Goal: Information Seeking & Learning: Understand process/instructions

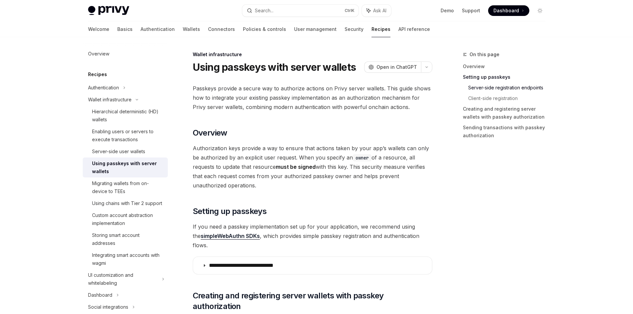
scroll to position [336, 0]
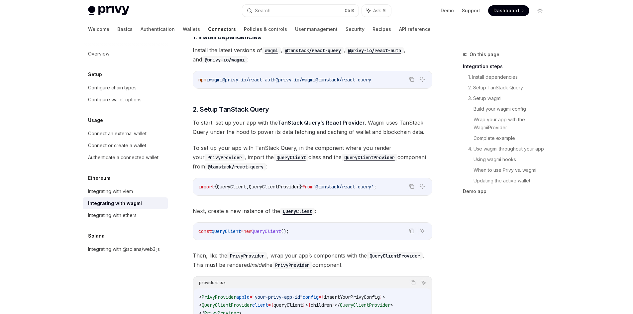
scroll to position [166, 0]
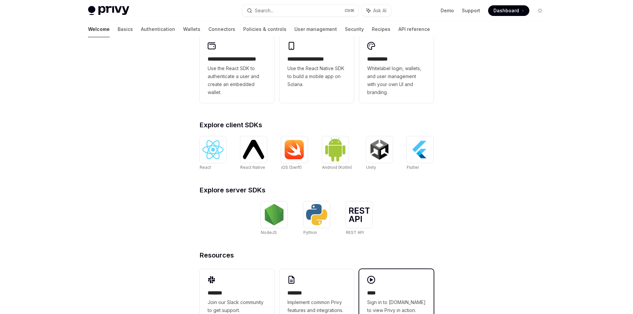
scroll to position [211, 0]
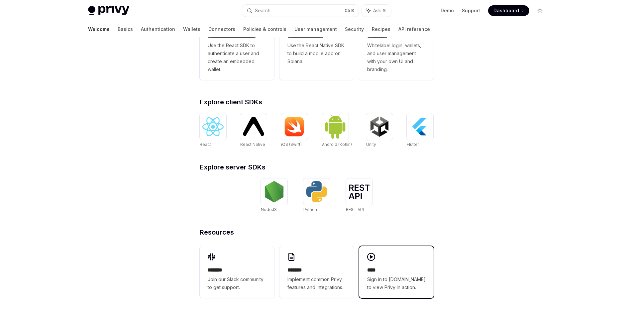
click at [388, 291] on div "**** Sign in to demo.privy.io to view Privy in action." at bounding box center [396, 272] width 74 height 52
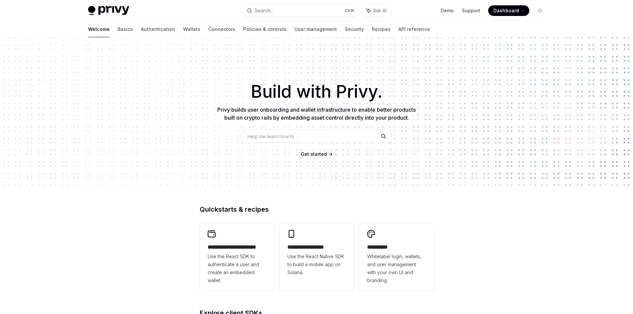
click at [106, 10] on img at bounding box center [108, 10] width 41 height 9
click at [90, 11] on img at bounding box center [108, 10] width 41 height 9
click at [87, 30] on div "Welcome Basics Authentication Wallets Connectors Policies & controls User manag…" at bounding box center [316, 29] width 489 height 16
click at [118, 30] on link "Basics" at bounding box center [125, 29] width 15 height 16
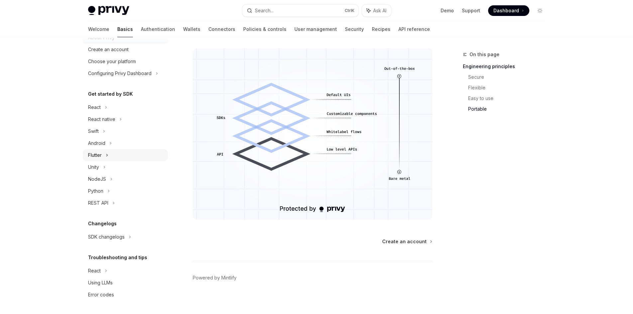
scroll to position [555, 0]
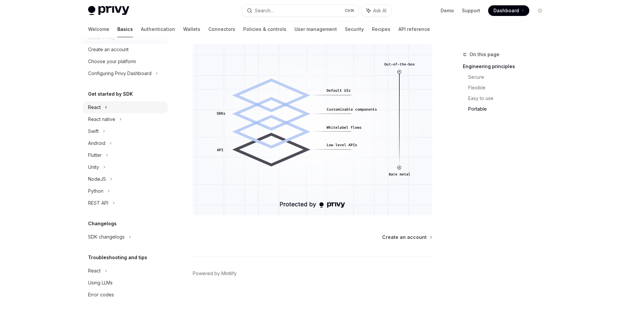
click at [91, 106] on div "React" at bounding box center [94, 107] width 13 height 8
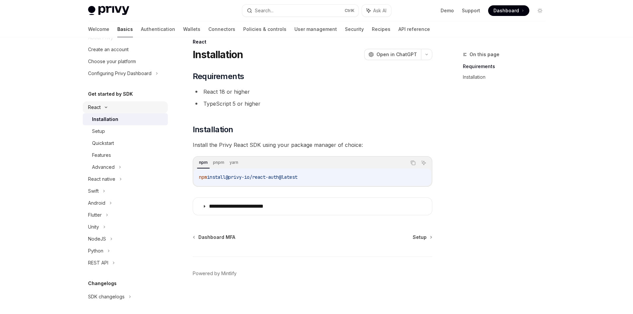
scroll to position [13, 0]
click at [100, 129] on div "Setup" at bounding box center [98, 131] width 13 height 8
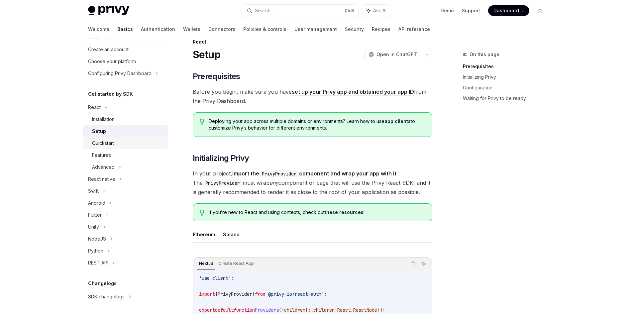
click at [107, 139] on link "Quickstart" at bounding box center [125, 143] width 85 height 12
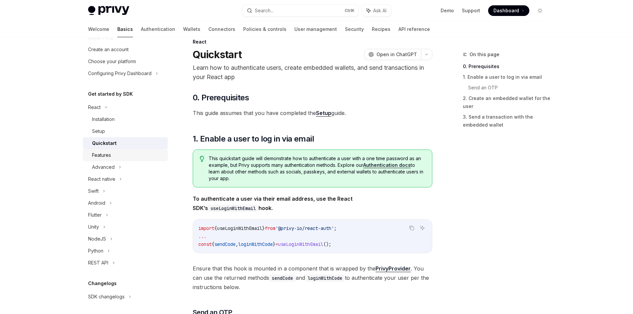
click at [113, 153] on div "Features" at bounding box center [128, 155] width 72 height 8
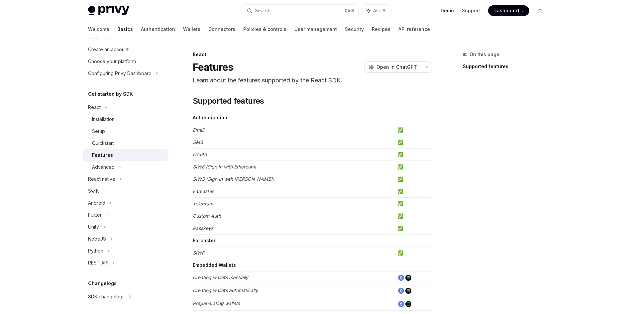
click at [452, 10] on link "Demo" at bounding box center [447, 10] width 13 height 7
click at [108, 11] on img at bounding box center [108, 10] width 41 height 9
type textarea "*"
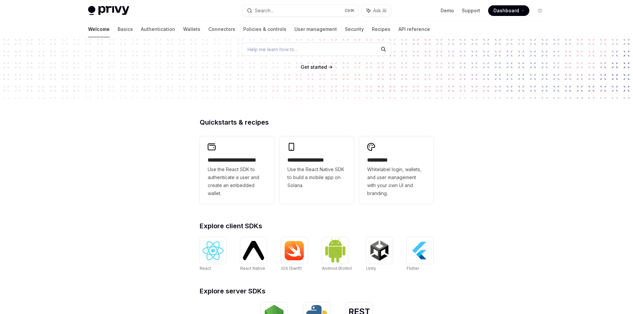
scroll to position [33, 0]
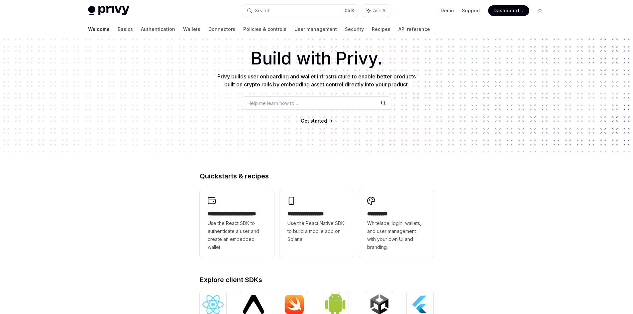
click at [523, 12] on span at bounding box center [508, 10] width 41 height 11
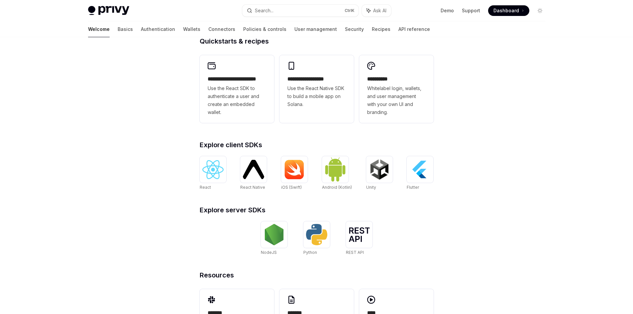
scroll to position [78, 0]
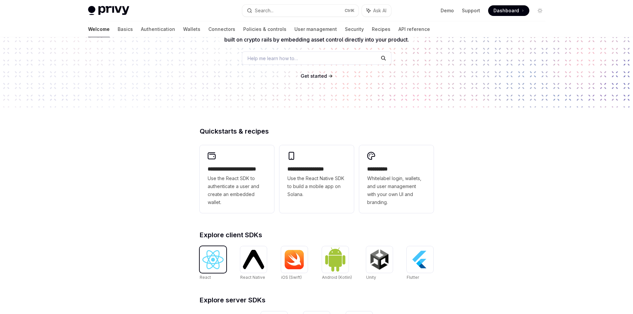
click at [217, 259] on img at bounding box center [212, 259] width 21 height 19
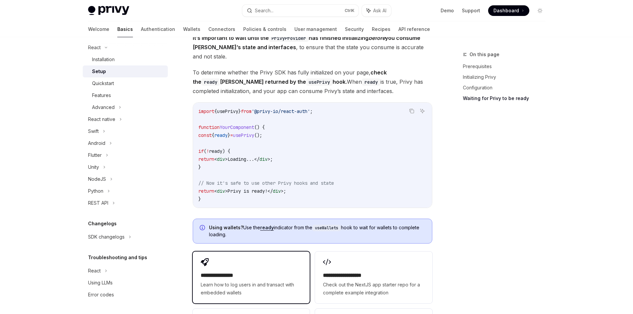
scroll to position [830, 0]
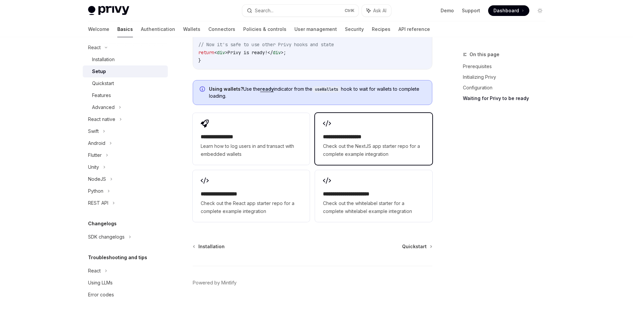
click at [378, 133] on h2 "**********" at bounding box center [373, 137] width 101 height 8
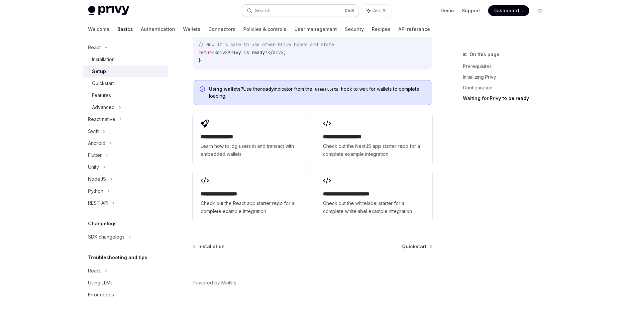
click at [252, 13] on div "Search..." at bounding box center [260, 11] width 27 height 8
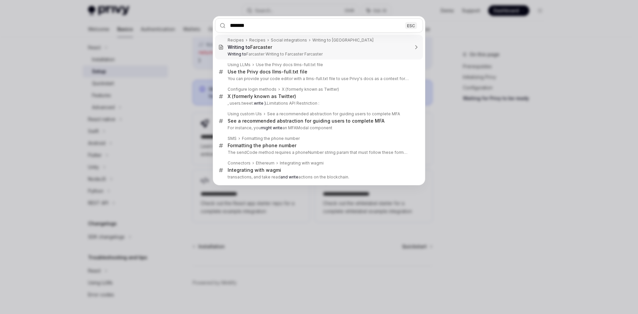
type input "********"
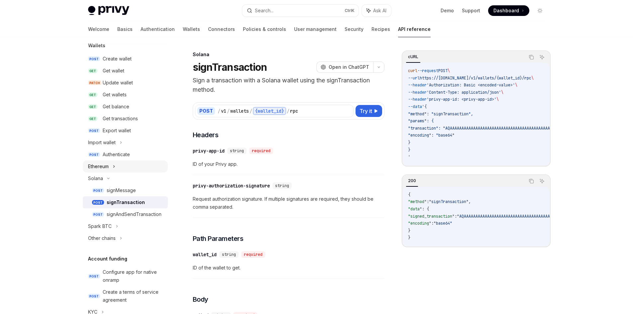
scroll to position [66, 0]
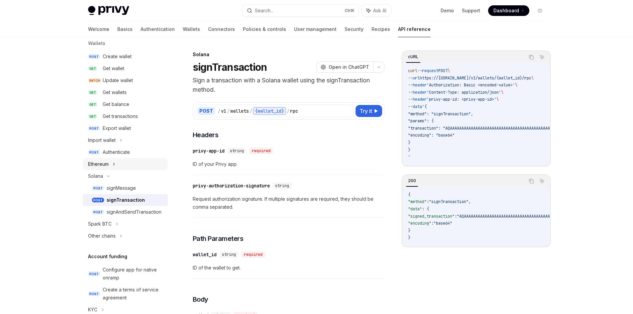
drag, startPoint x: 113, startPoint y: 162, endPoint x: 118, endPoint y: 164, distance: 4.9
click at [113, 162] on icon at bounding box center [114, 164] width 3 height 8
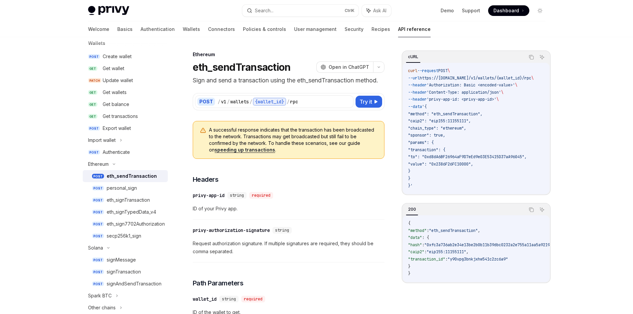
click at [232, 150] on link "speeding up transactions" at bounding box center [245, 150] width 60 height 6
type textarea "*"
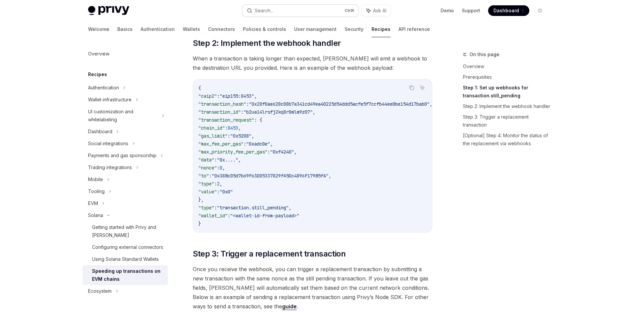
scroll to position [278, 0]
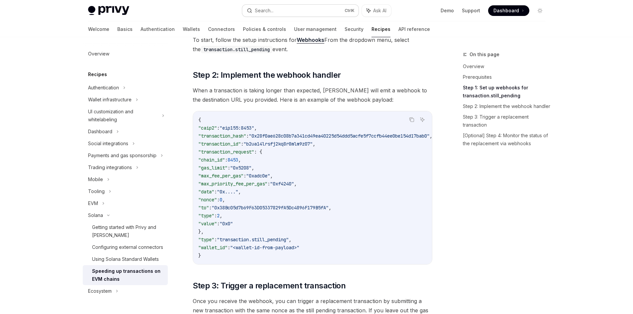
click at [272, 8] on div "Search..." at bounding box center [264, 11] width 19 height 8
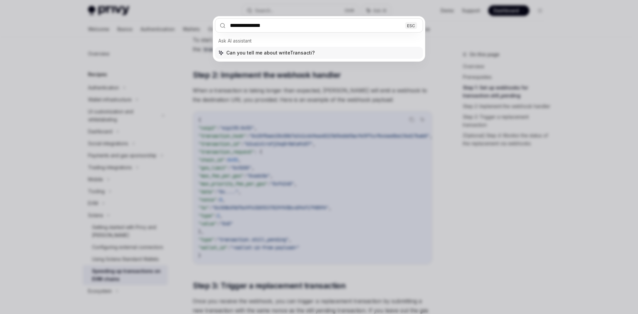
type input "**********"
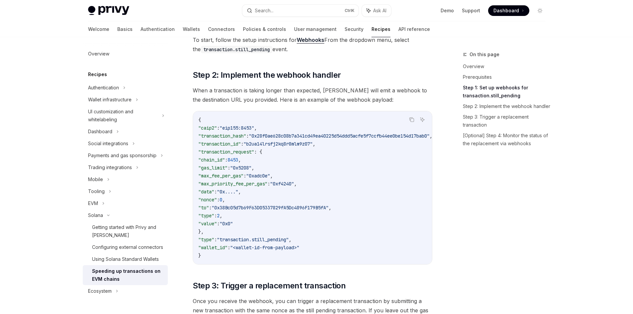
type textarea "*"
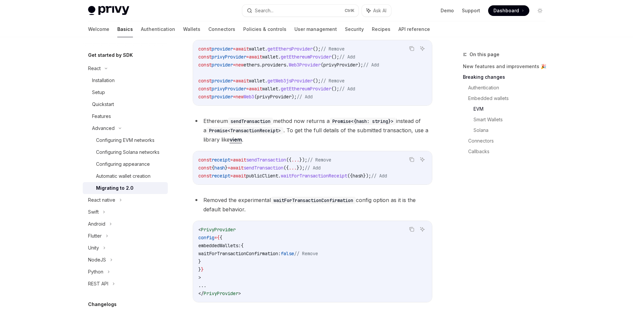
scroll to position [726, 0]
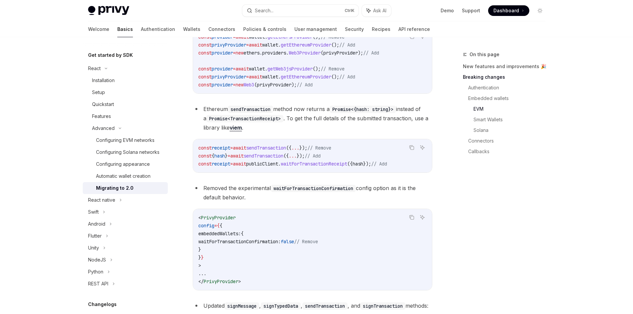
click at [275, 159] on span "sendTransaction" at bounding box center [264, 156] width 40 height 6
click at [273, 159] on span "sendTransaction" at bounding box center [264, 156] width 40 height 6
copy span "sendTransaction"
click at [281, 5] on button "Search... Ctrl K" at bounding box center [300, 11] width 116 height 12
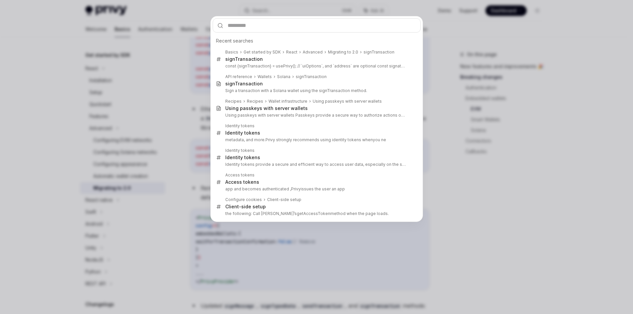
type input "**********"
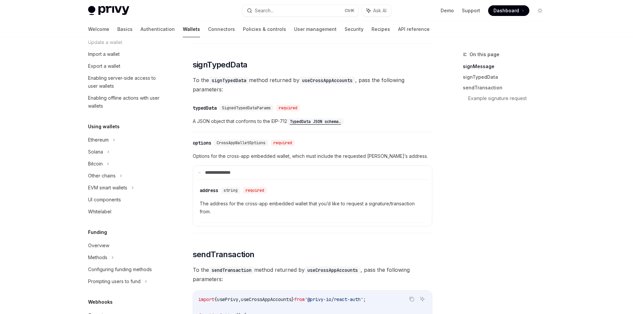
scroll to position [33, 0]
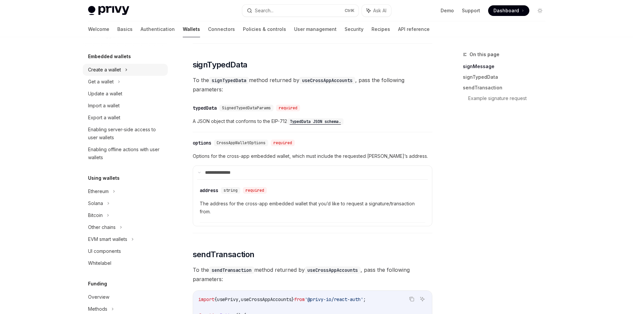
click at [126, 69] on icon at bounding box center [126, 70] width 3 height 8
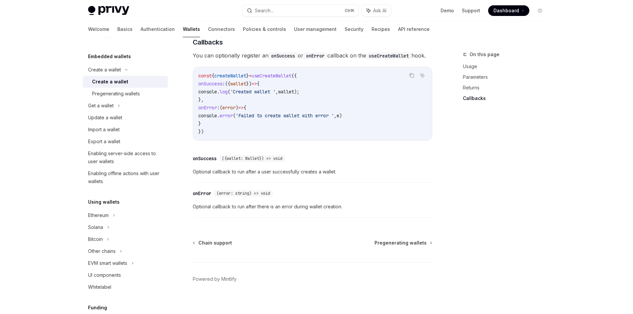
scroll to position [481, 0]
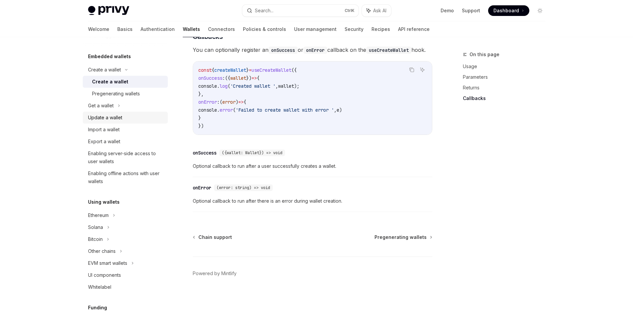
click at [119, 114] on div "Update a wallet" at bounding box center [105, 118] width 34 height 8
type textarea "*"
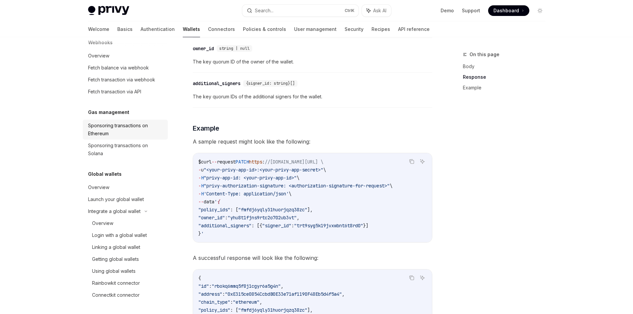
scroll to position [368, 0]
